Goal: Check status: Check status

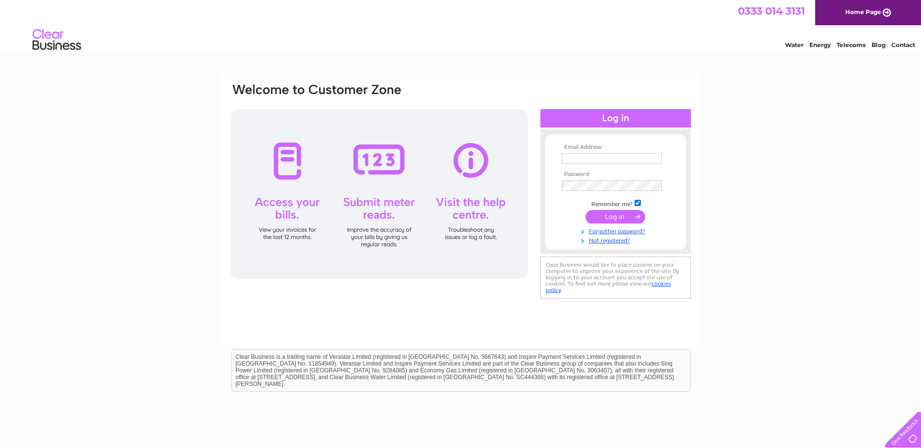
type input "[PERSON_NAME][EMAIL_ADDRESS][DOMAIN_NAME]"
click at [618, 219] on input "submit" at bounding box center [615, 217] width 60 height 14
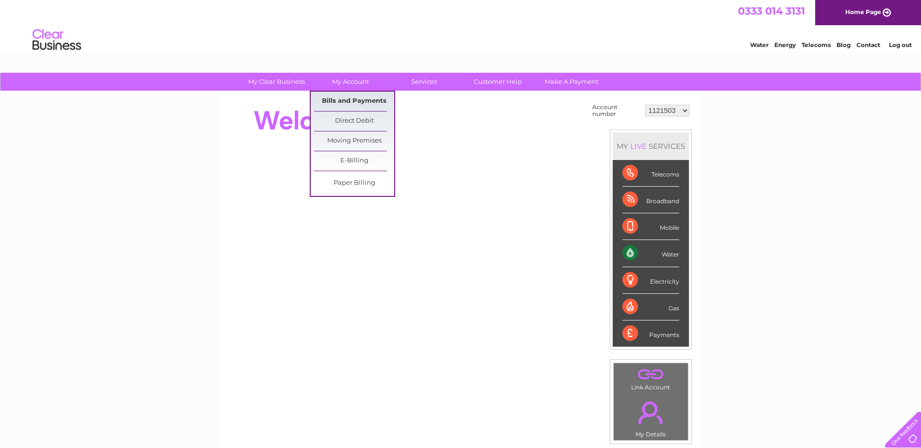
click at [351, 102] on link "Bills and Payments" at bounding box center [354, 101] width 80 height 19
